Goal: Obtain resource: Obtain resource

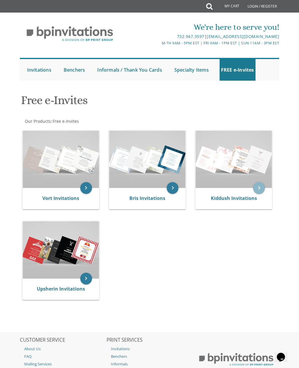
click at [261, 186] on icon "keyboard_arrow_right" at bounding box center [260, 188] width 12 height 12
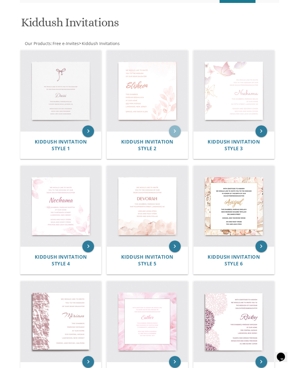
scroll to position [78, 0]
click at [172, 130] on icon "keyboard_arrow_right" at bounding box center [175, 131] width 12 height 12
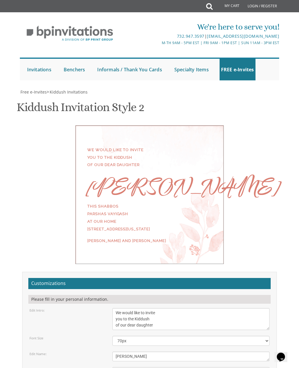
scroll to position [92, 0]
click at [233, 336] on select "40px 50px 60px 70px 80px" at bounding box center [191, 341] width 157 height 10
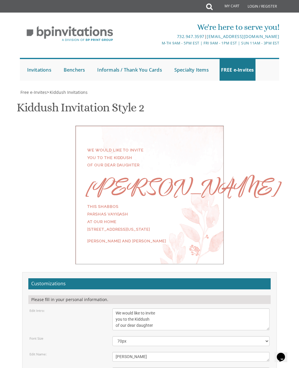
click at [211, 352] on textarea "[PERSON_NAME]" at bounding box center [191, 357] width 157 height 10
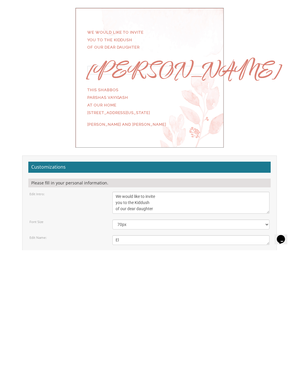
type textarea "E"
type textarea "Racheli"
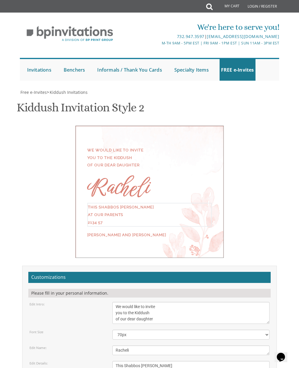
type textarea "This Shabbos Chol Hamoed at our parents 2134 57 Brooklyn NY"
click at [212, 272] on form "Customizations Please fill in your personal information. Edit Intro: We would l…" at bounding box center [149, 367] width 243 height 190
type textarea "Yaako"
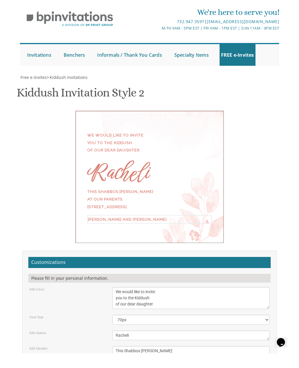
type textarea "Chaim & Henny Jakobovits"
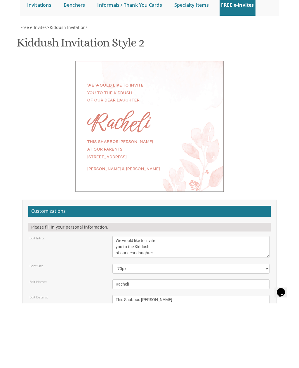
type input "[EMAIL_ADDRESS][DOMAIN_NAME]"
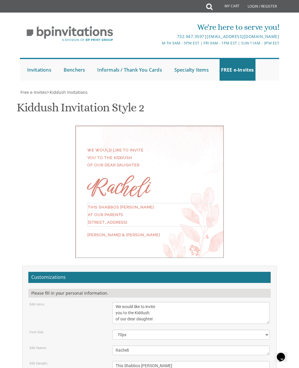
type textarea "This Shabbos Chol Hamoed at our parents 2134 57 Brooklyn NY"
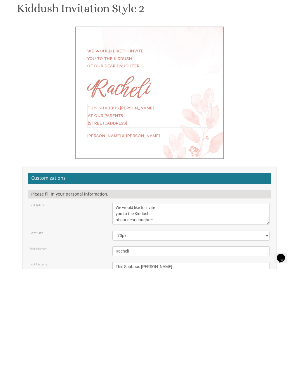
scroll to position [266, 0]
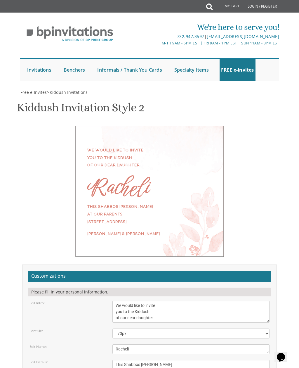
scroll to position [265, 0]
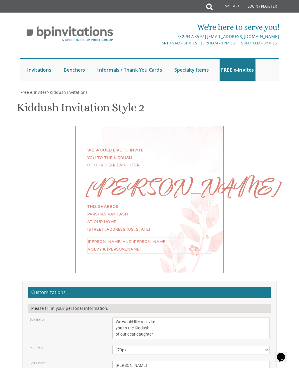
scroll to position [265, 0]
type textarea "[PERSON_NAME] and [PERSON_NAME] Volvy & [PERSON_NAME]"
click at [159, 361] on textarea "[PERSON_NAME]" at bounding box center [191, 366] width 157 height 10
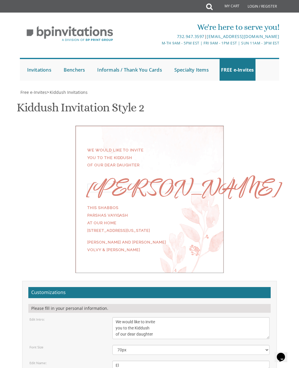
type textarea "E"
type textarea "Racheli"
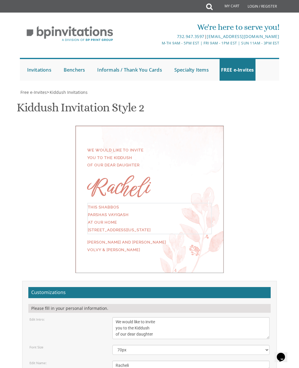
type textarea "This Shabbos [PERSON_NAME] at our parents home [STREET_ADDRESS]"
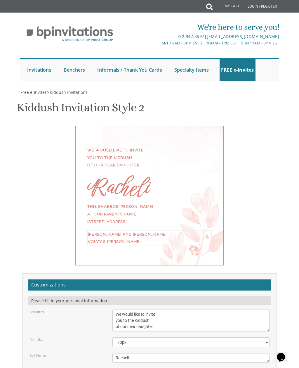
scroll to position [6, 0]
type textarea "[PERSON_NAME] & [PERSON_NAME] [PERSON_NAME] & [PERSON_NAME]"
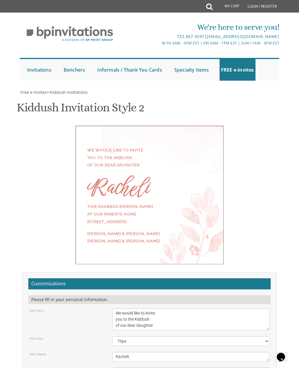
type input "[EMAIL_ADDRESS][DOMAIN_NAME]"
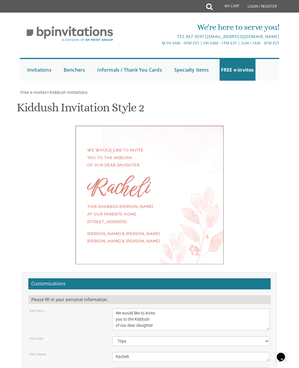
click at [166, 308] on textarea "We would like to invite you to the Kiddush of our dear daughter" at bounding box center [191, 319] width 157 height 22
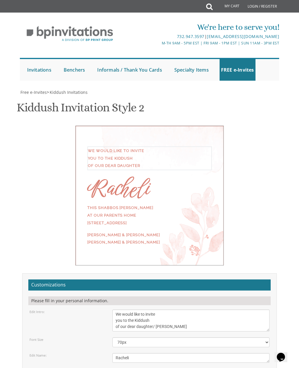
type textarea "We would like to invite you to the Kiddush of our dear daughter/ [PERSON_NAME]"
type textarea "This Shabbos Chol Hamoed at our home [STREET_ADDRESS]"
click at [156, 310] on textarea "We would like to invite you to the Kiddush of our dear daughter" at bounding box center [191, 321] width 157 height 22
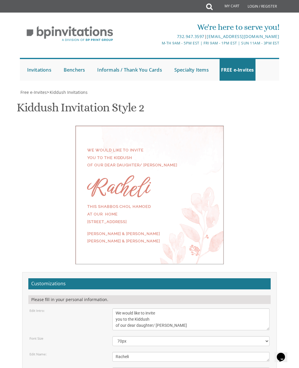
scroll to position [264, 0]
